Goal: Use online tool/utility: Utilize a website feature to perform a specific function

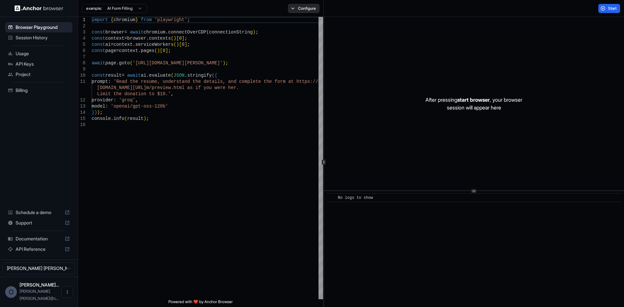
drag, startPoint x: 292, startPoint y: 13, endPoint x: 294, endPoint y: 10, distance: 4.1
click at [292, 13] on div "example: AI Form Filling Configure" at bounding box center [201, 8] width 246 height 17
click at [295, 9] on button "Configure" at bounding box center [304, 8] width 32 height 9
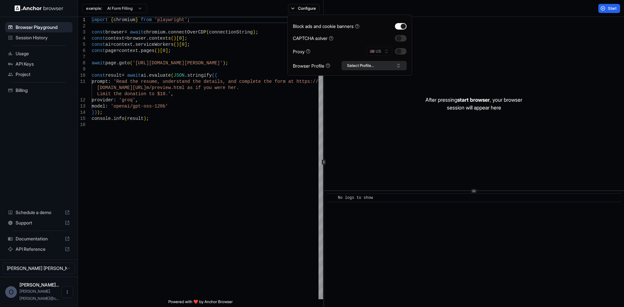
click at [401, 63] on button "Select Profile..." at bounding box center [373, 65] width 65 height 9
click at [359, 106] on div "RD_2" at bounding box center [374, 107] width 62 height 9
click at [40, 34] on span "Session History" at bounding box center [43, 37] width 54 height 6
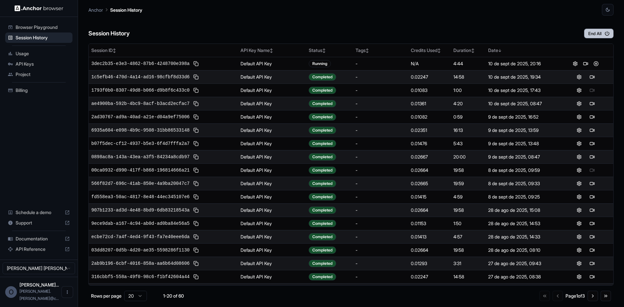
click at [593, 33] on button "End All" at bounding box center [599, 34] width 30 height 10
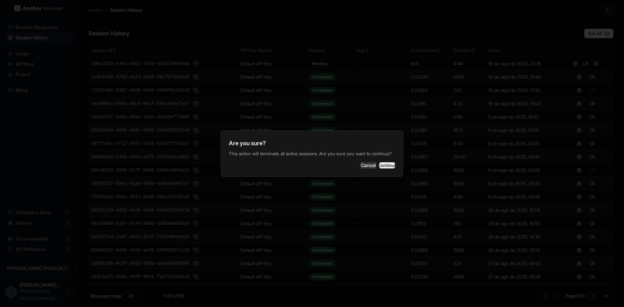
click at [389, 167] on button "Continue" at bounding box center [387, 165] width 16 height 6
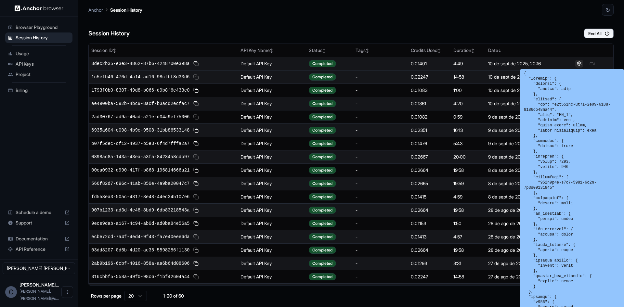
click at [578, 63] on button at bounding box center [579, 64] width 8 height 8
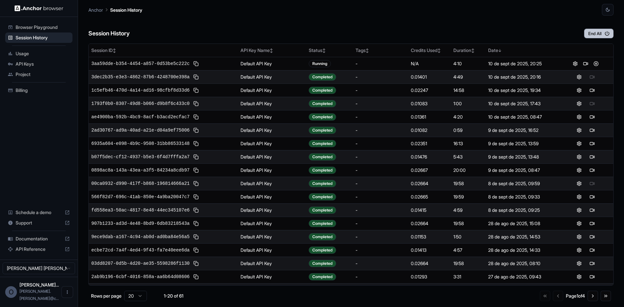
click at [595, 32] on button "End All" at bounding box center [599, 34] width 30 height 10
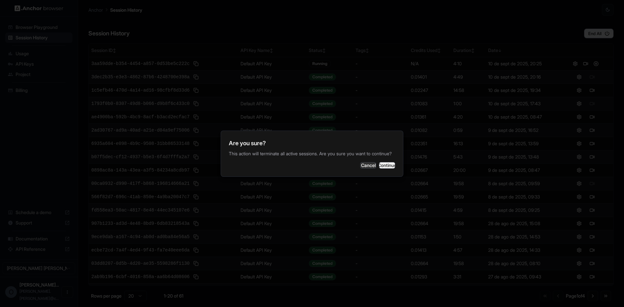
click at [381, 169] on button "Continue" at bounding box center [387, 165] width 16 height 6
